Goal: Transaction & Acquisition: Obtain resource

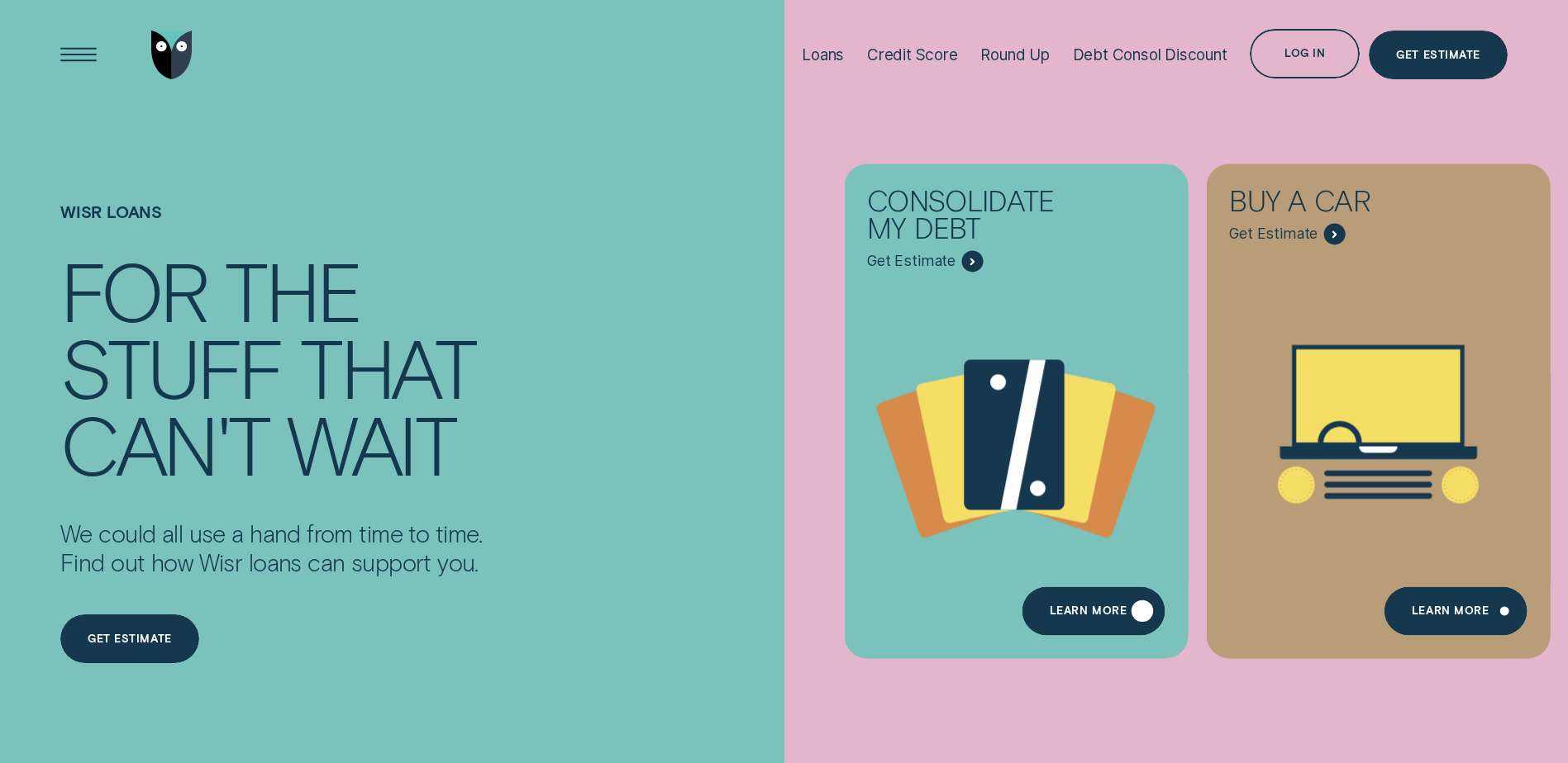
click at [1113, 611] on div "Learn more" at bounding box center [1088, 613] width 77 height 10
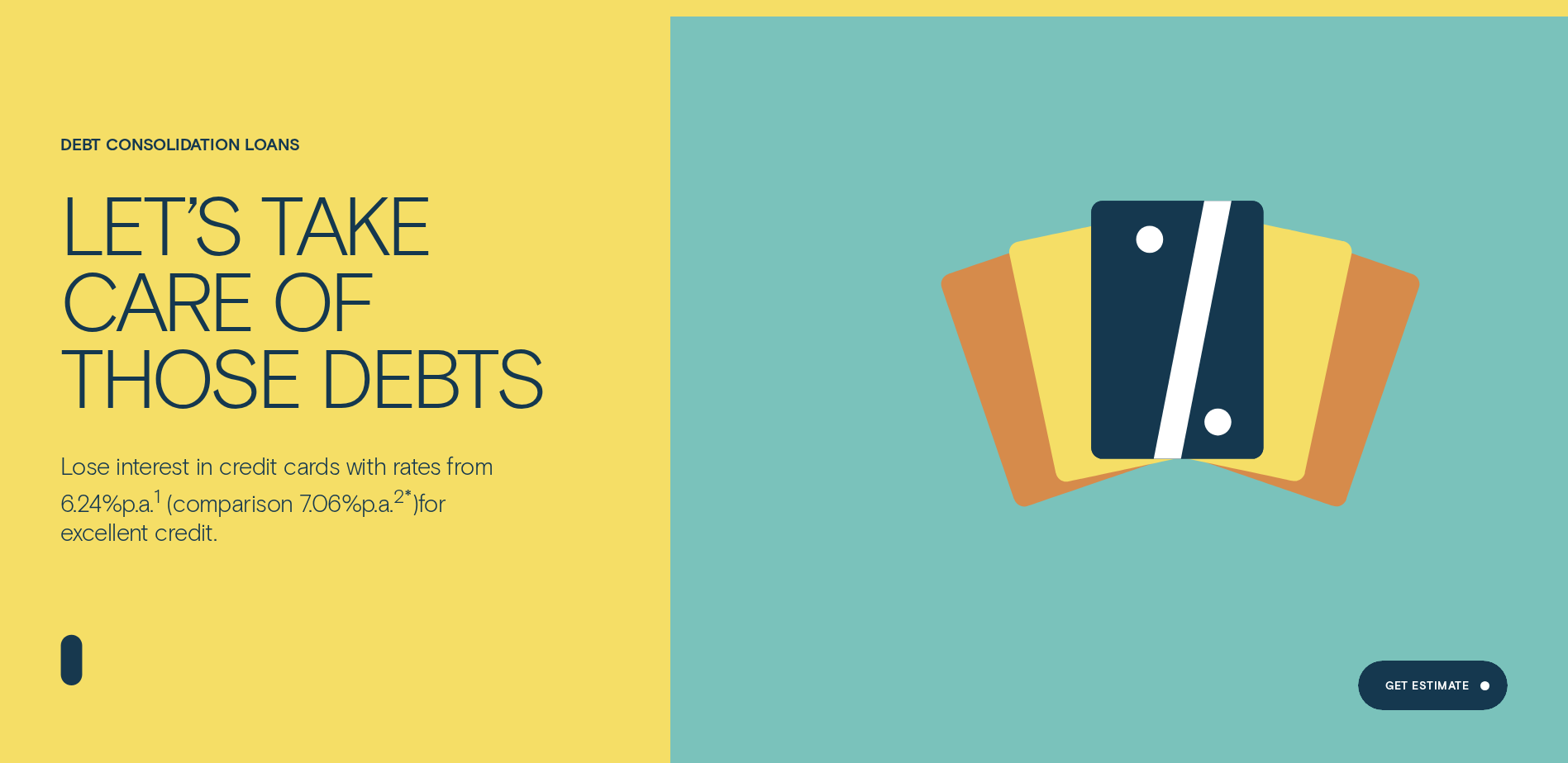
scroll to position [82, 0]
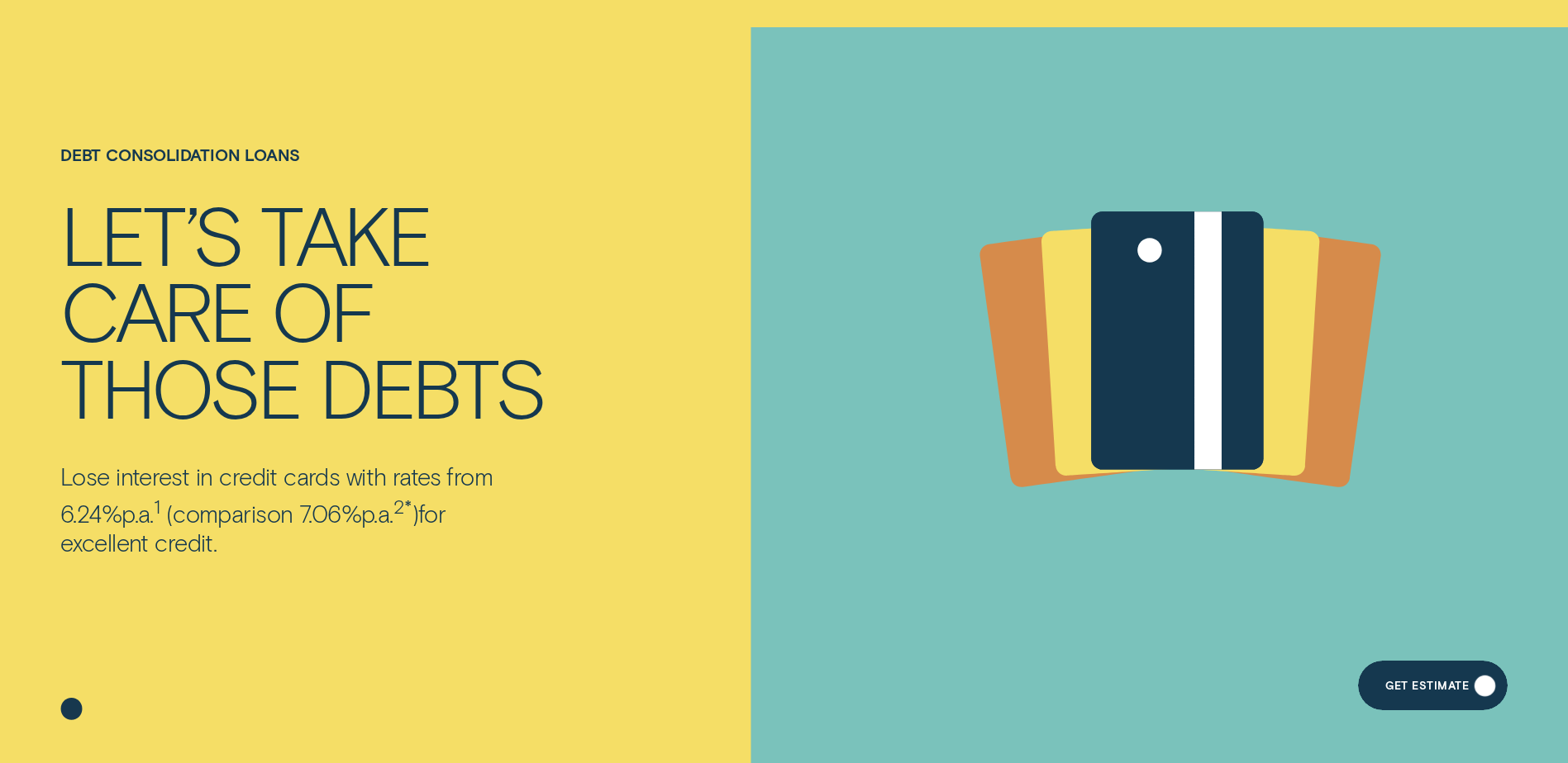
click at [1440, 678] on div "Get Estimate" at bounding box center [1432, 685] width 150 height 49
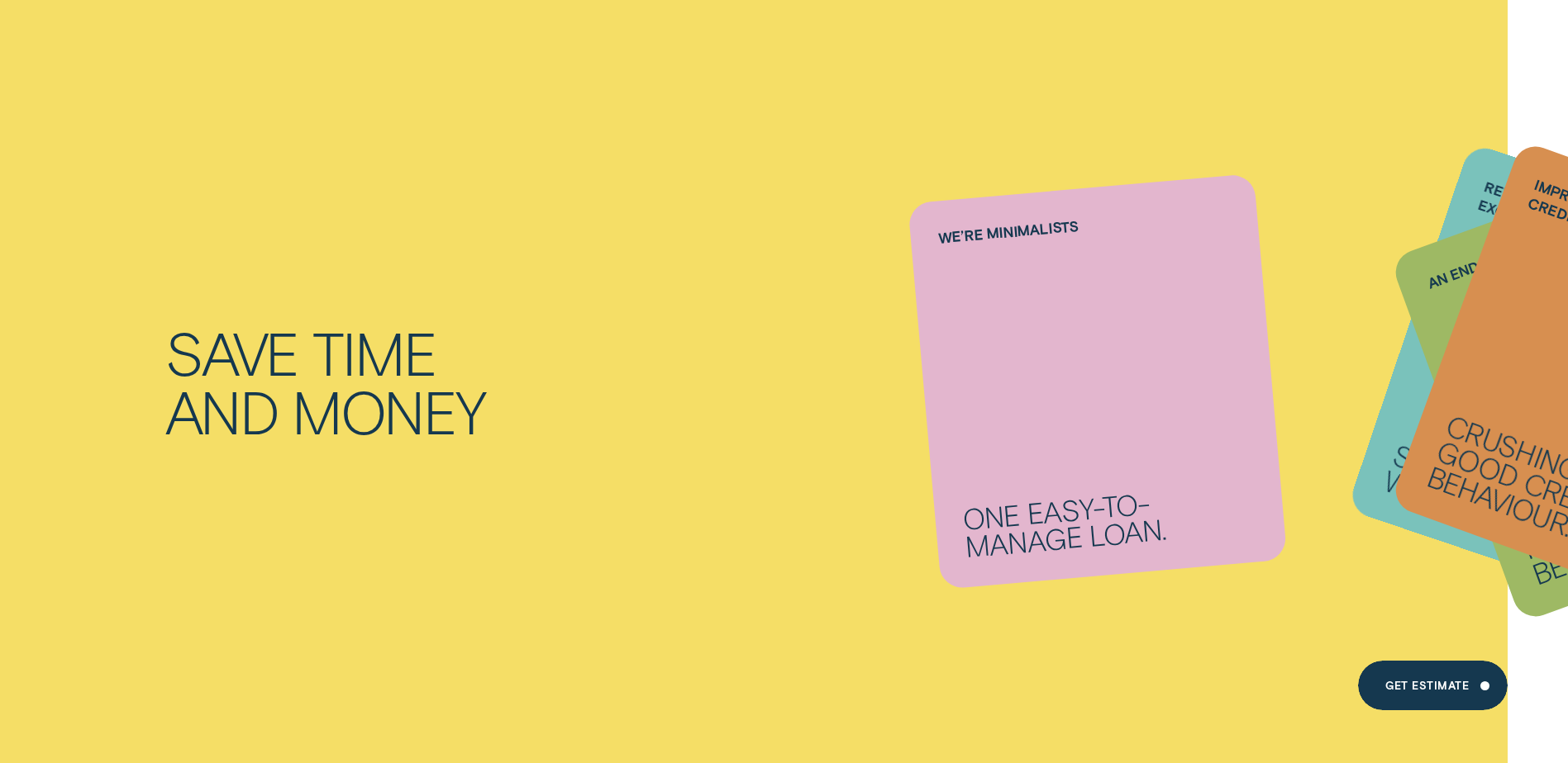
scroll to position [1074, 0]
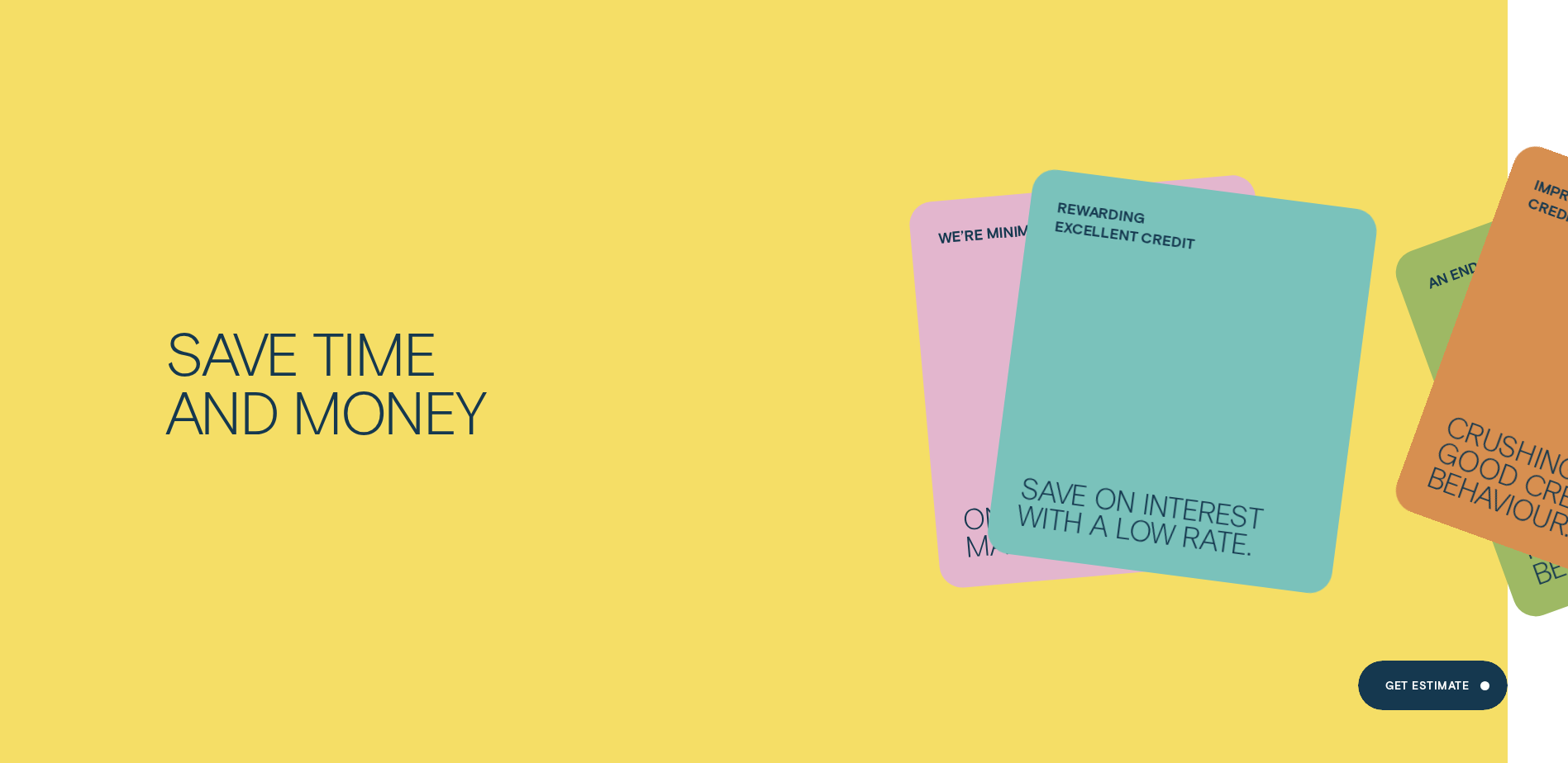
drag, startPoint x: 1053, startPoint y: 516, endPoint x: 1035, endPoint y: 516, distance: 18.0
drag, startPoint x: 1532, startPoint y: 420, endPoint x: 1030, endPoint y: 425, distance: 502.0
click at [1030, 425] on li "Improve your credit score Crushing debt is good credit behaviour." at bounding box center [1097, 381] width 347 height 388
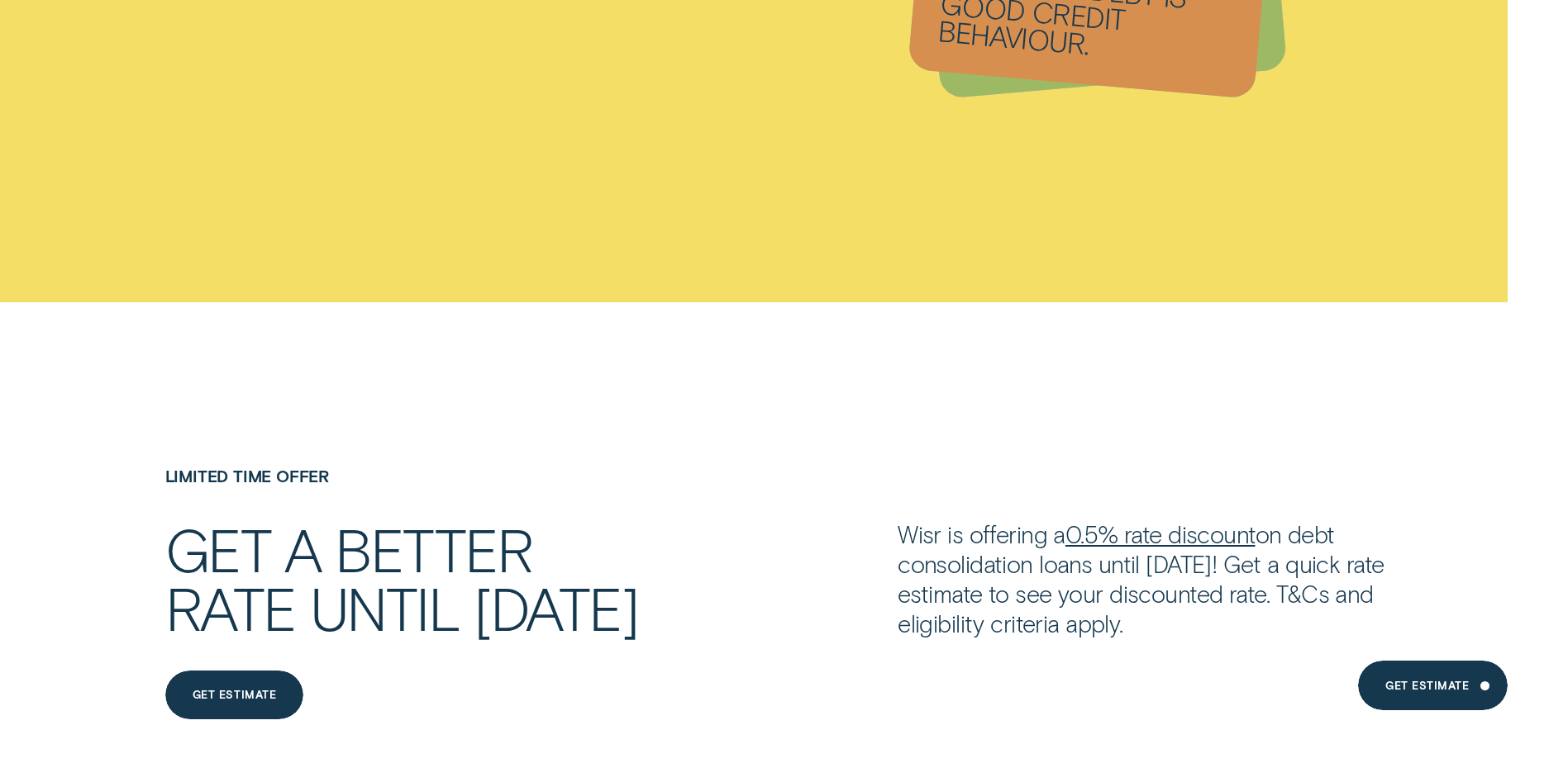
scroll to position [2313, 0]
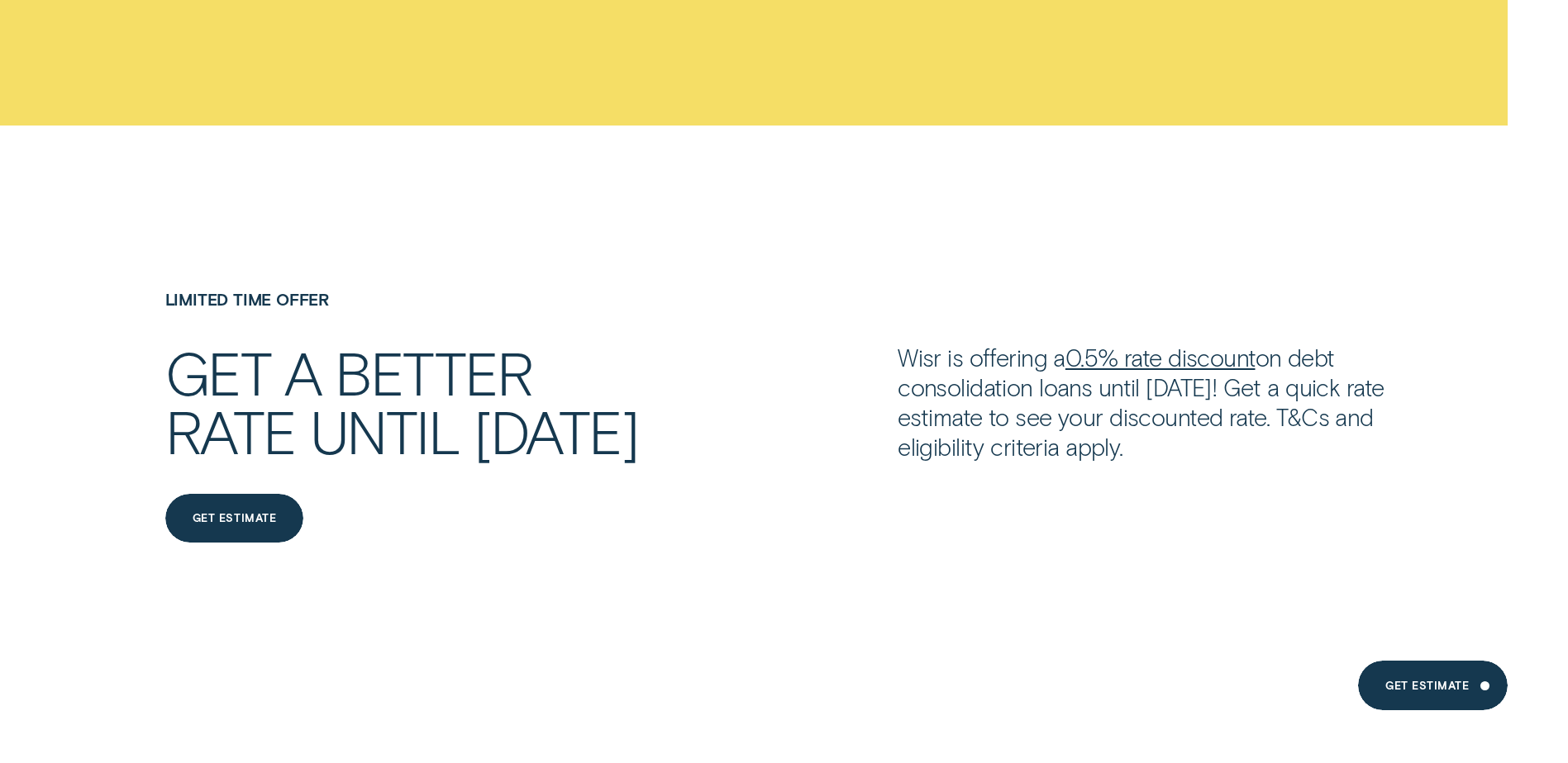
drag, startPoint x: 873, startPoint y: 348, endPoint x: 1253, endPoint y: 450, distance: 393.5
click at [1253, 450] on div "Get a better rate until 31 July Get estimate Get estimate Wisr is offering a 0.…" at bounding box center [783, 444] width 1465 height 202
drag, startPoint x: 1253, startPoint y: 450, endPoint x: 1118, endPoint y: 417, distance: 139.0
copy p "Wisr is offering a 0.5% rate discount on debt consolidation loans until 31 July…"
drag, startPoint x: 143, startPoint y: 363, endPoint x: 666, endPoint y: 451, distance: 530.4
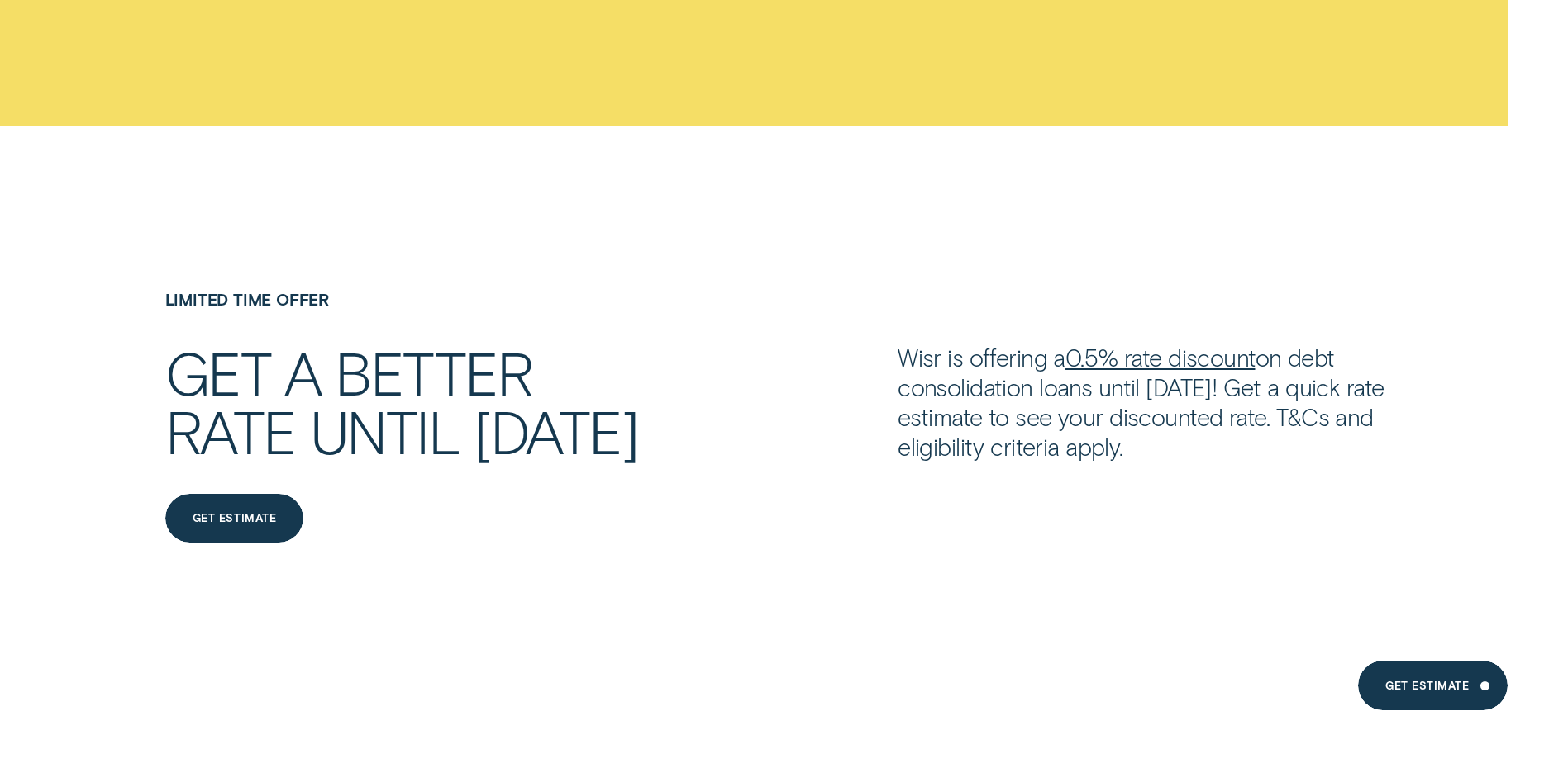
click at [666, 451] on div "Get a better rate until 31 July Get estimate Get estimate Wisr is offering a 0.…" at bounding box center [783, 444] width 1465 height 202
drag, startPoint x: 666, startPoint y: 451, endPoint x: 447, endPoint y: 428, distance: 220.2
copy h2 "Get a better rate until [DATE]"
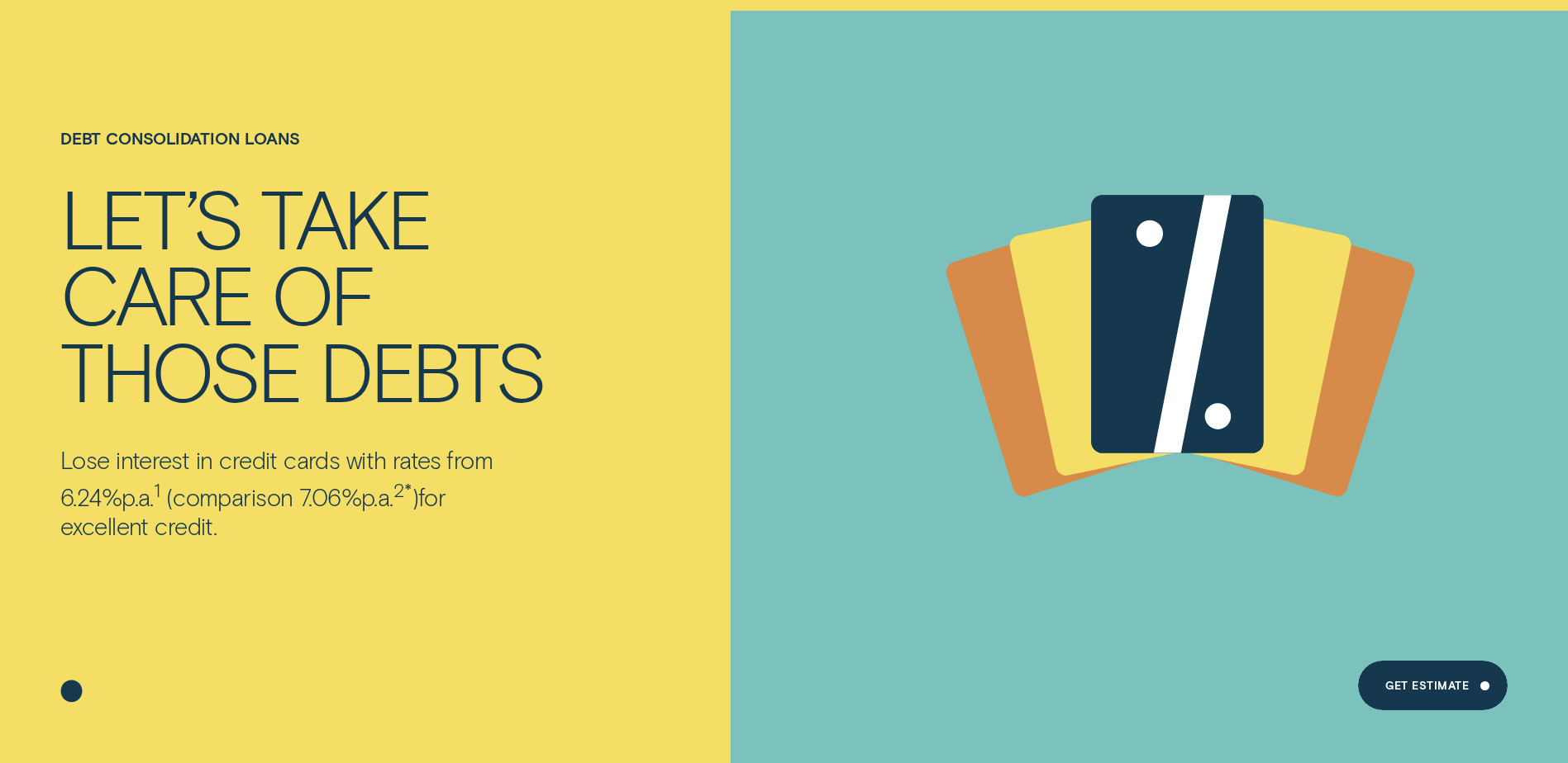
scroll to position [0, 0]
